Goal: Task Accomplishment & Management: Complete application form

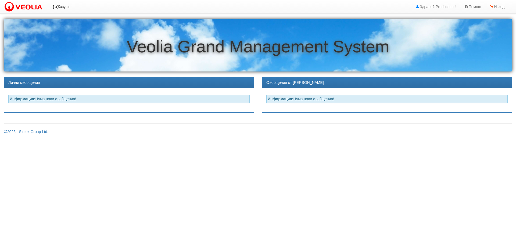
click at [64, 9] on link "Казуси" at bounding box center [61, 6] width 25 height 13
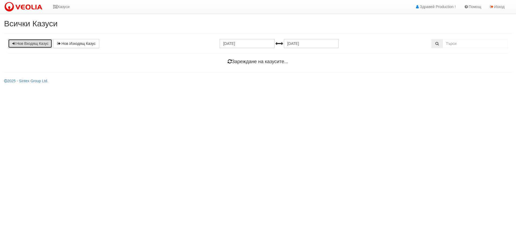
click at [31, 46] on link "Нов Входящ Казус" at bounding box center [30, 43] width 44 height 9
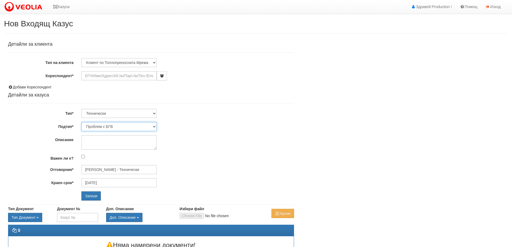
click at [156, 126] on select "Проблем с БГВ Теч ВОИ Теч БГВ Теч в АС Теч от водомер Проблем в АС Интервенция …" at bounding box center [118, 126] width 75 height 9
select select "Теч в [GEOGRAPHIC_DATA]"
click at [81, 122] on select "Проблем с БГВ Теч ВОИ Теч БГВ Теч в АС Теч от водомер Проблем в АС Интервенция …" at bounding box center [118, 126] width 75 height 9
type input "[DATE]"
type input "[PERSON_NAME] - Технически"
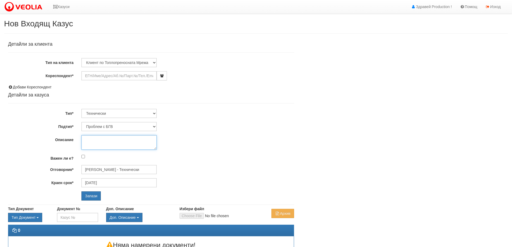
click at [107, 141] on textarea "Описание" at bounding box center [118, 142] width 75 height 15
click at [112, 75] on input "Кореспондент*" at bounding box center [118, 75] width 75 height 9
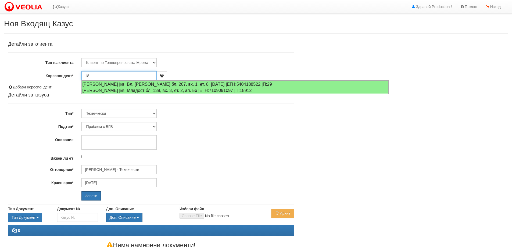
type input "1"
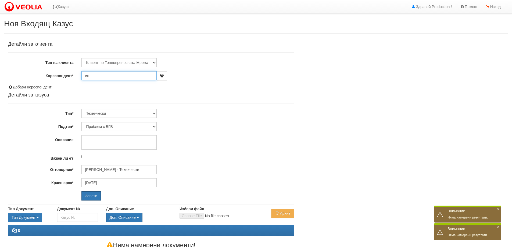
type input "и"
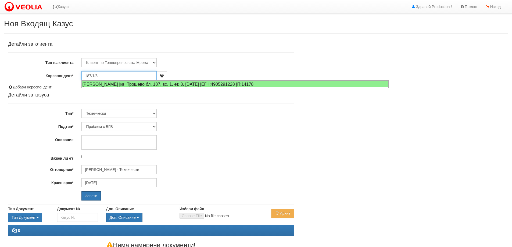
type input "187/1/8"
drag, startPoint x: 101, startPoint y: 76, endPoint x: 58, endPoint y: 69, distance: 44.1
click at [58, 69] on div "Детайли за клиента Тип на клиента Клиент по Топлопреносната Мрежа Институция Па…" at bounding box center [151, 121] width 286 height 159
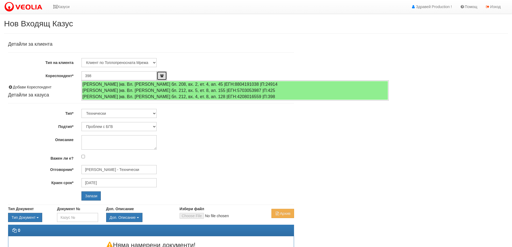
click at [160, 77] on button "button" at bounding box center [162, 75] width 10 height 9
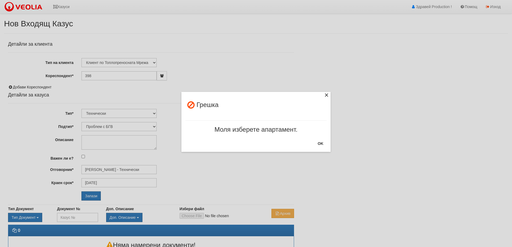
click at [326, 95] on div "×" at bounding box center [326, 95] width 5 height 5
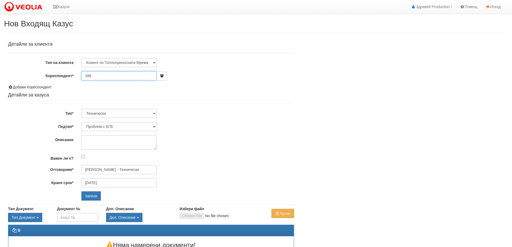
drag, startPoint x: 99, startPoint y: 73, endPoint x: 50, endPoint y: 70, distance: 49.3
click at [50, 70] on div "Детайли за клиента Тип на клиента Клиент по Топлопреносната Мрежа Институция Па…" at bounding box center [151, 121] width 286 height 159
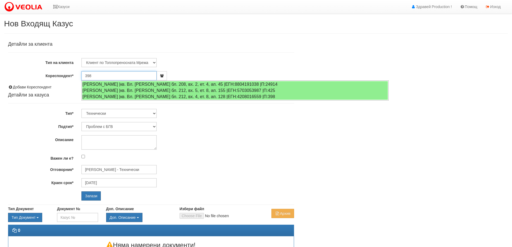
paste input "20325"
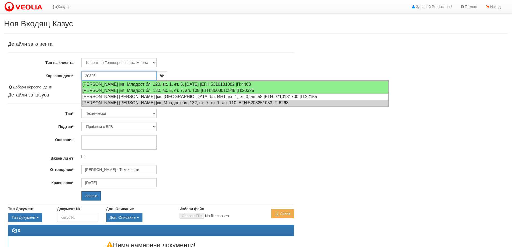
click at [111, 94] on div "ИВАЙЛО АЛЕКСАНДРОВ ИВАНОВ |кв. Трошево бл. ИНТ, вх. 1, ет. 0, ап. 58 |ЕГН:97101…" at bounding box center [235, 96] width 306 height 7
type input "[PERSON_NAME] [PERSON_NAME]"
type input "[DATE]"
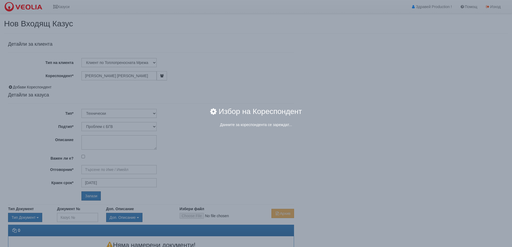
type input "[PERSON_NAME] - Технически"
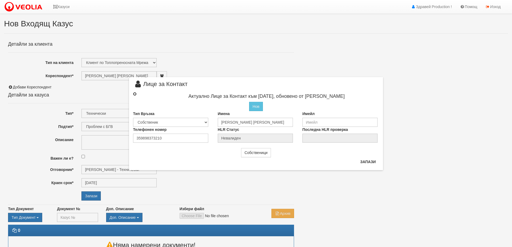
click at [134, 94] on input "radio" at bounding box center [134, 93] width 3 height 3
radio input "true"
type input "[PERSON_NAME] [PERSON_NAME]"
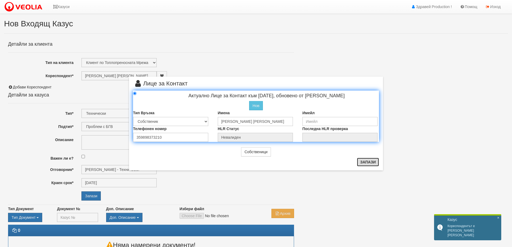
click at [376, 163] on button "Запази" at bounding box center [368, 162] width 22 height 9
radio input "true"
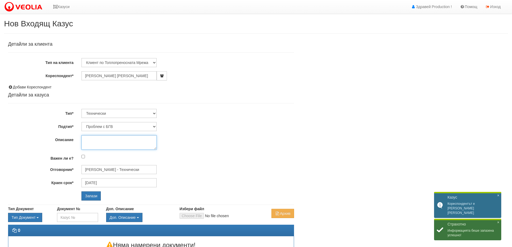
click at [117, 139] on textarea "Описание" at bounding box center [118, 142] width 75 height 15
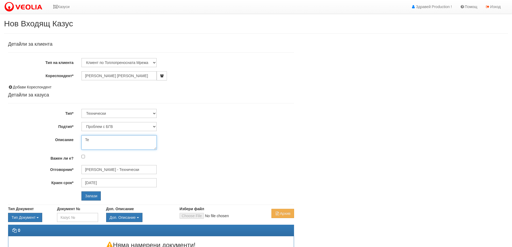
type textarea "T"
click at [110, 145] on textarea "Теч в абонатната станция. Пропуснала е вода в съседната маза." at bounding box center [118, 142] width 75 height 15
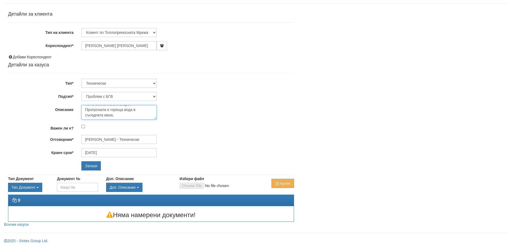
scroll to position [31, 0]
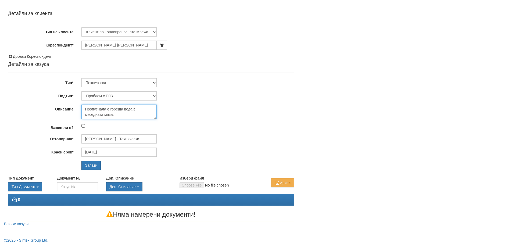
type textarea "Теч в абонатната станция. Пропуснала е гореща вода в съседната маза."
click at [82, 125] on input "Важен ли е?" at bounding box center [82, 125] width 3 height 3
checkbox input "true"
click at [88, 165] on input "Запази" at bounding box center [90, 165] width 19 height 9
click at [154, 95] on select "Проблем с БГВ Теч ВОИ Теч БГВ Теч в АС Теч от водомер Проблем в АС Интервенция …" at bounding box center [118, 95] width 75 height 9
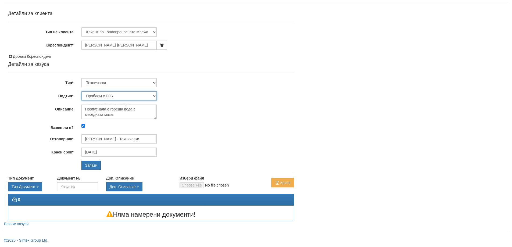
select select "Теч в [GEOGRAPHIC_DATA]"
click at [81, 91] on select "Проблем с БГВ Теч ВОИ Теч БГВ Теч в АС Теч от водомер Проблем в АС Интервенция …" at bounding box center [118, 95] width 75 height 9
type input "[DATE]"
click at [89, 169] on input "Запази" at bounding box center [90, 165] width 19 height 9
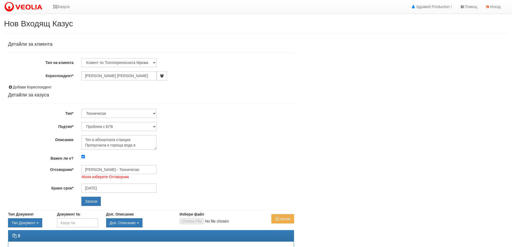
select select "Теч в [GEOGRAPHIC_DATA]"
click at [19, 9] on img at bounding box center [24, 6] width 41 height 11
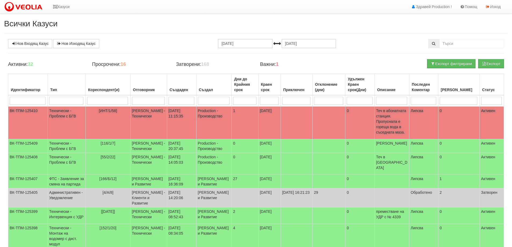
click at [55, 111] on td "Технически - Проблем с БГВ" at bounding box center [67, 123] width 38 height 33
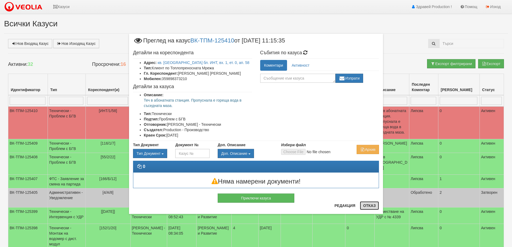
click at [376, 207] on button "Отказ" at bounding box center [369, 205] width 19 height 9
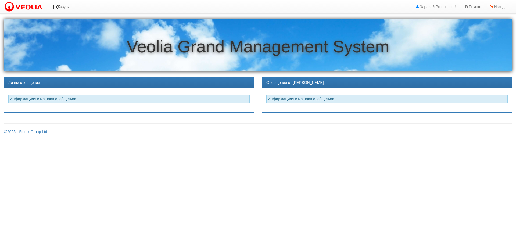
click at [66, 7] on link "Казуси" at bounding box center [61, 6] width 25 height 13
